Goal: Task Accomplishment & Management: Manage account settings

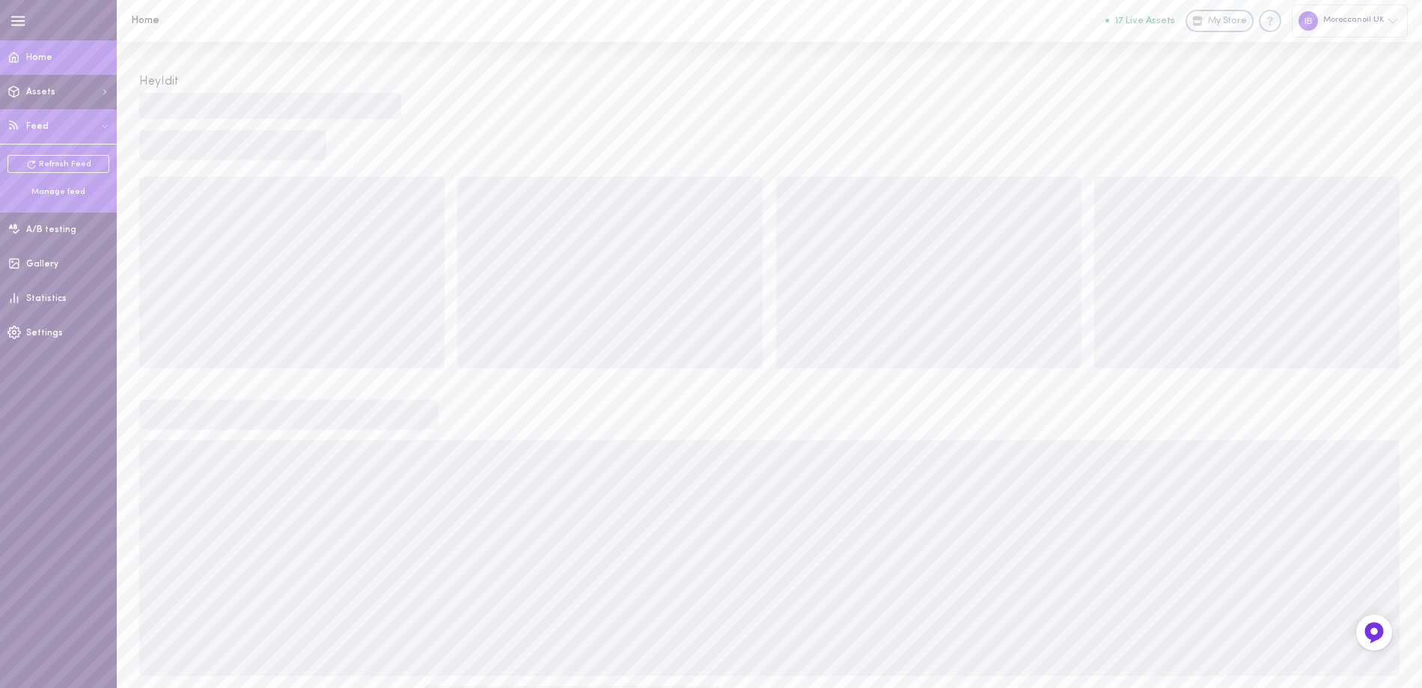
click at [37, 188] on div "Manage feed" at bounding box center [58, 191] width 102 height 11
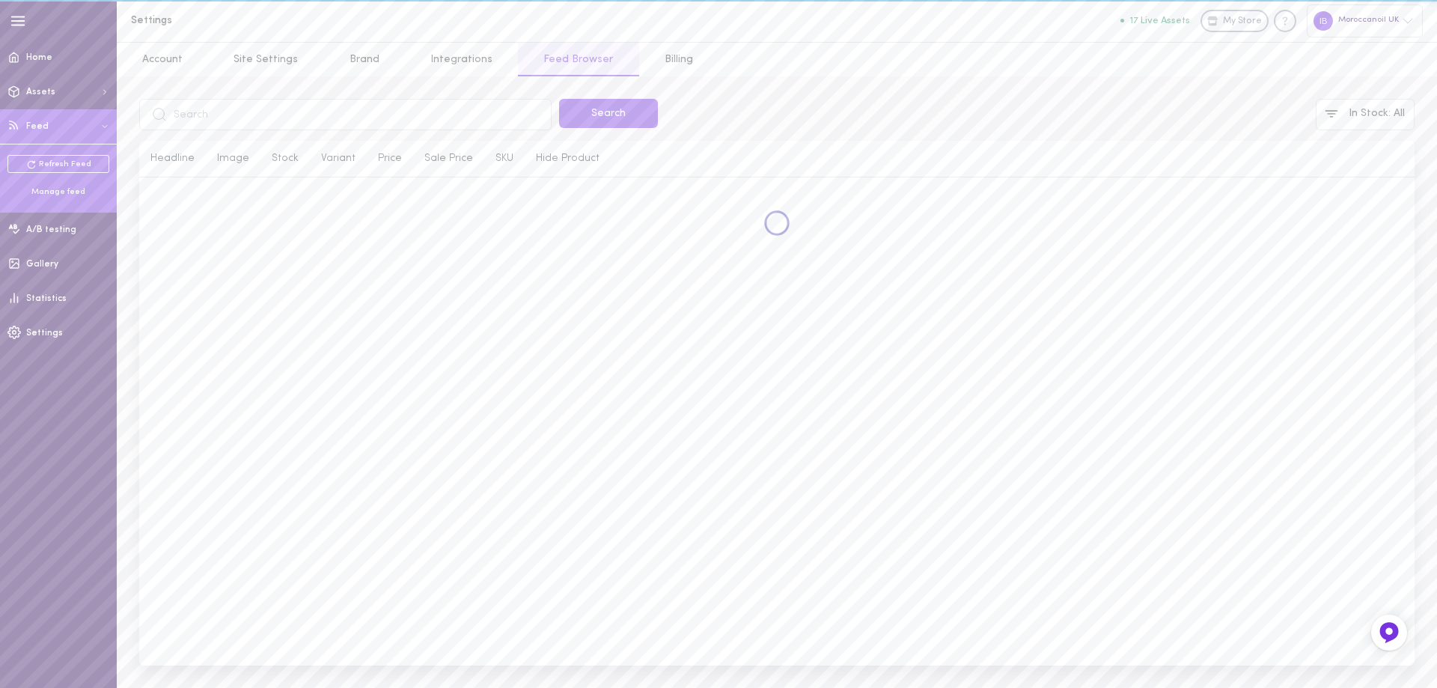
click at [45, 193] on div "Manage feed" at bounding box center [58, 191] width 102 height 11
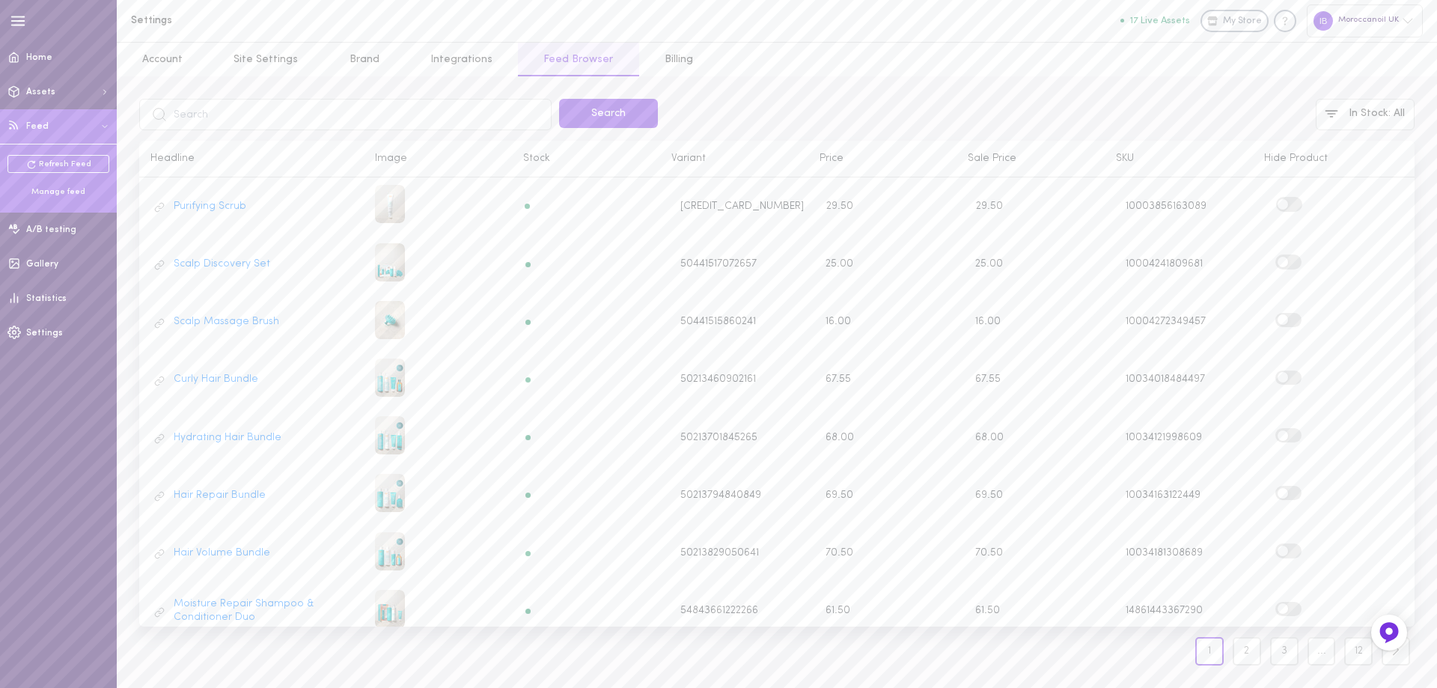
click at [198, 111] on input "text" at bounding box center [345, 114] width 412 height 31
type input "EDPOR1.5"
click at [588, 117] on button "Search" at bounding box center [608, 113] width 99 height 29
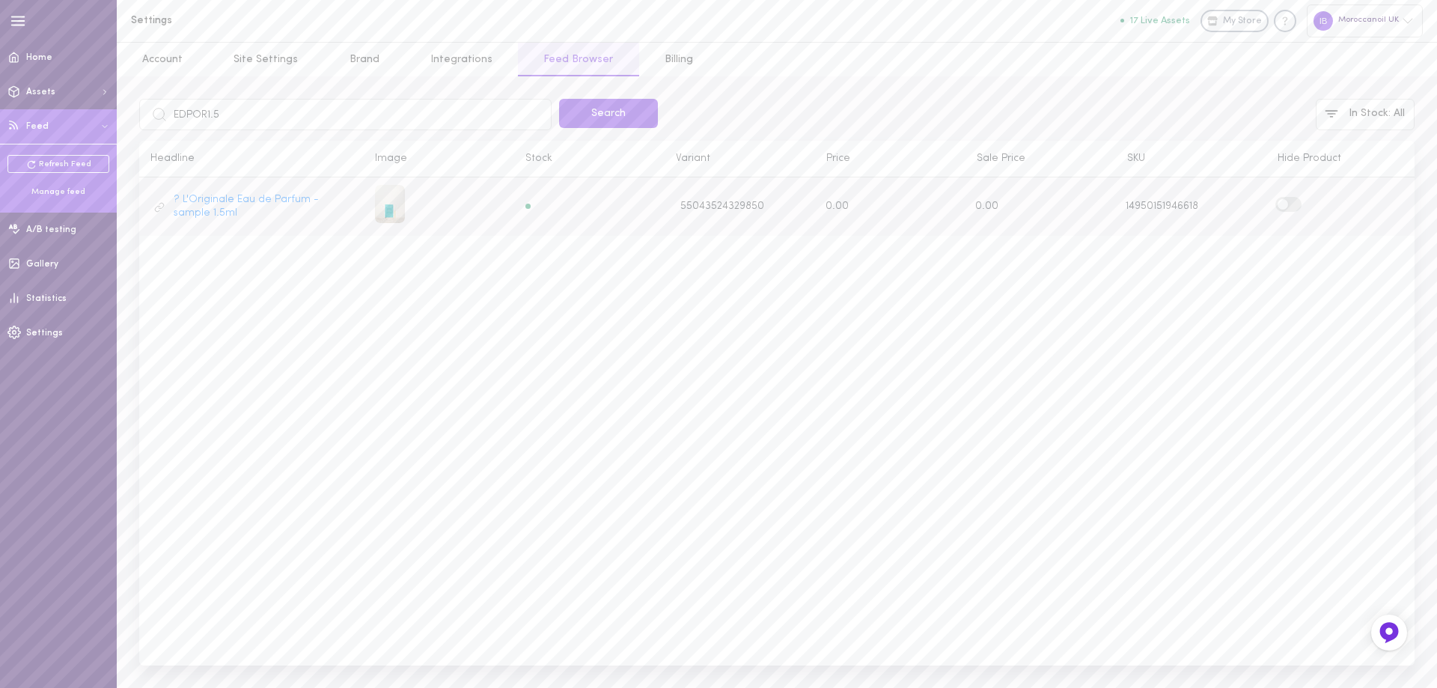
click at [1299, 203] on label at bounding box center [1288, 204] width 26 height 14
click at [0, 0] on input "checkbox" at bounding box center [0, 0] width 0 height 0
click at [195, 110] on input "EDPOR1.5" at bounding box center [345, 114] width 412 height 31
type input "M101"
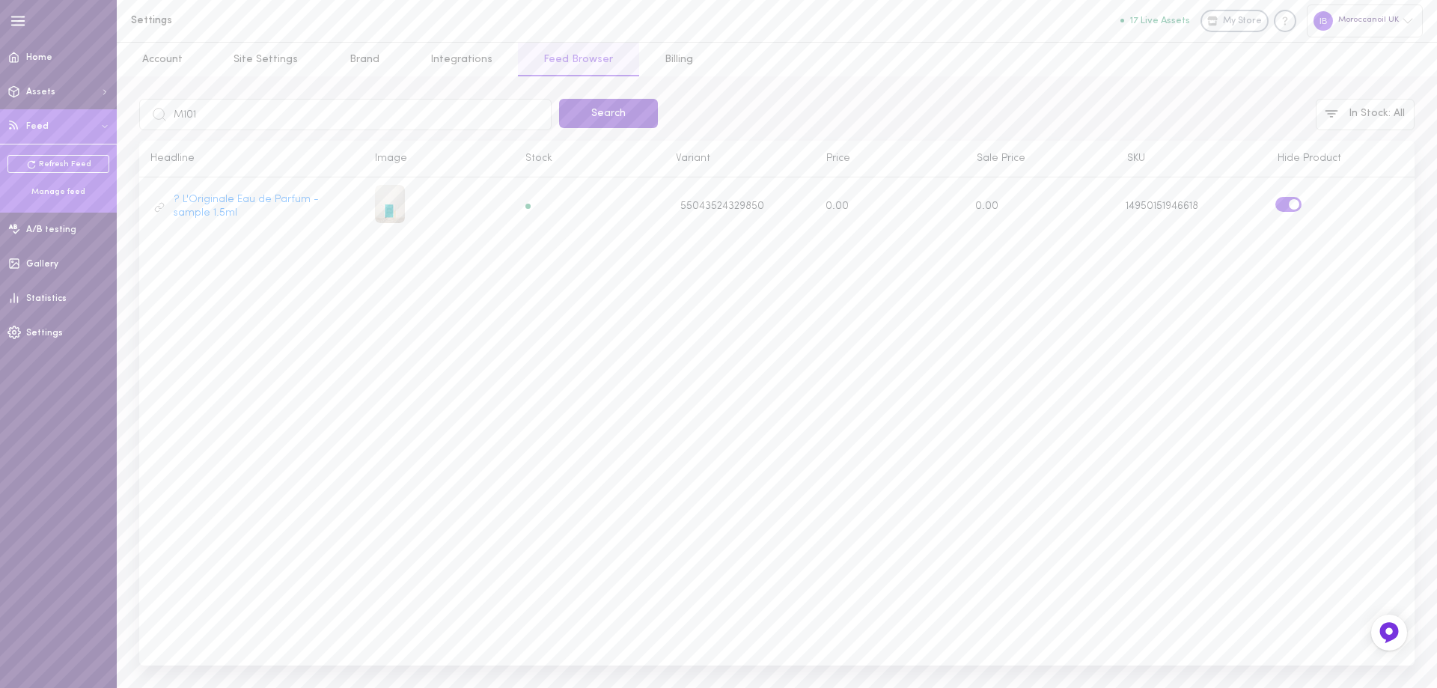
click at [613, 117] on button "Search" at bounding box center [608, 113] width 99 height 29
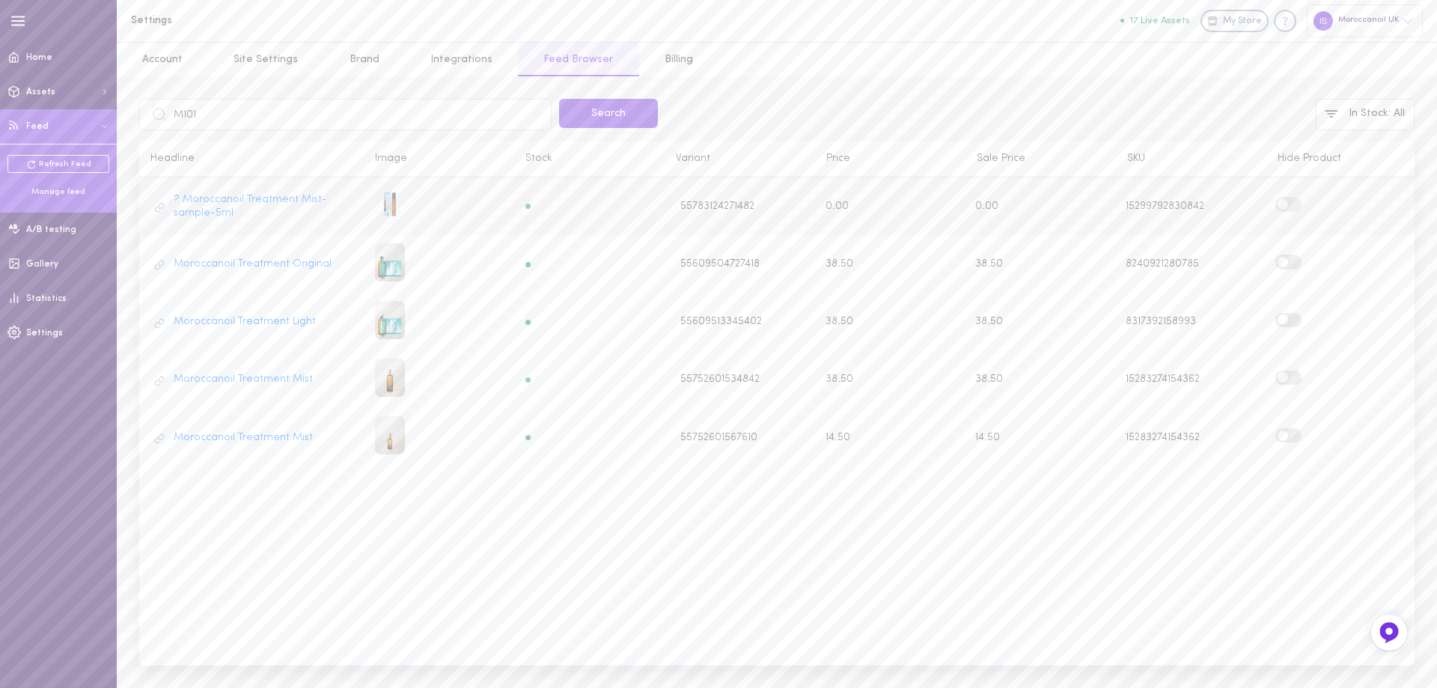
click at [1291, 201] on label at bounding box center [1288, 204] width 26 height 14
click at [0, 0] on input "checkbox" at bounding box center [0, 0] width 0 height 0
click at [187, 116] on input "M101" at bounding box center [345, 114] width 412 height 31
type input "BDM30"
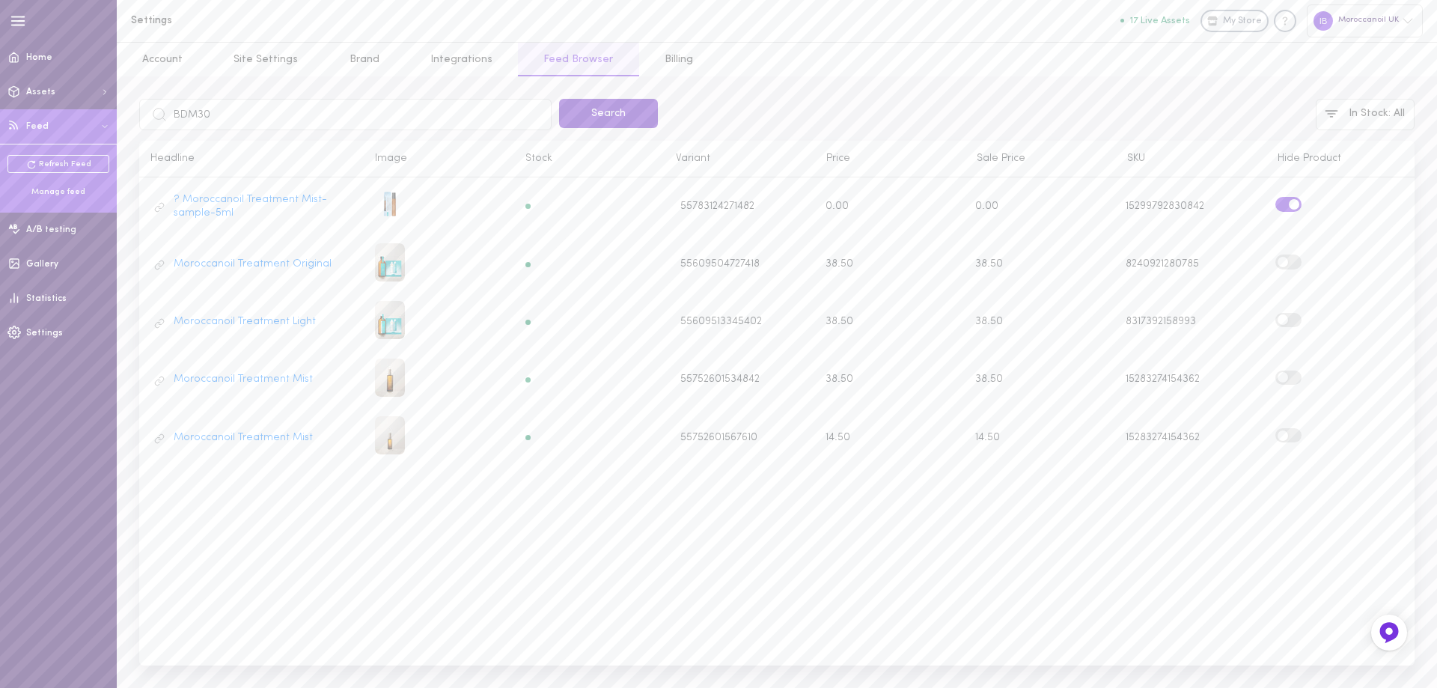
click at [623, 117] on button "Search" at bounding box center [608, 113] width 99 height 29
click at [1297, 202] on label at bounding box center [1288, 204] width 26 height 14
click at [0, 0] on input "checkbox" at bounding box center [0, 0] width 0 height 0
